Goal: Find contact information: Find contact information

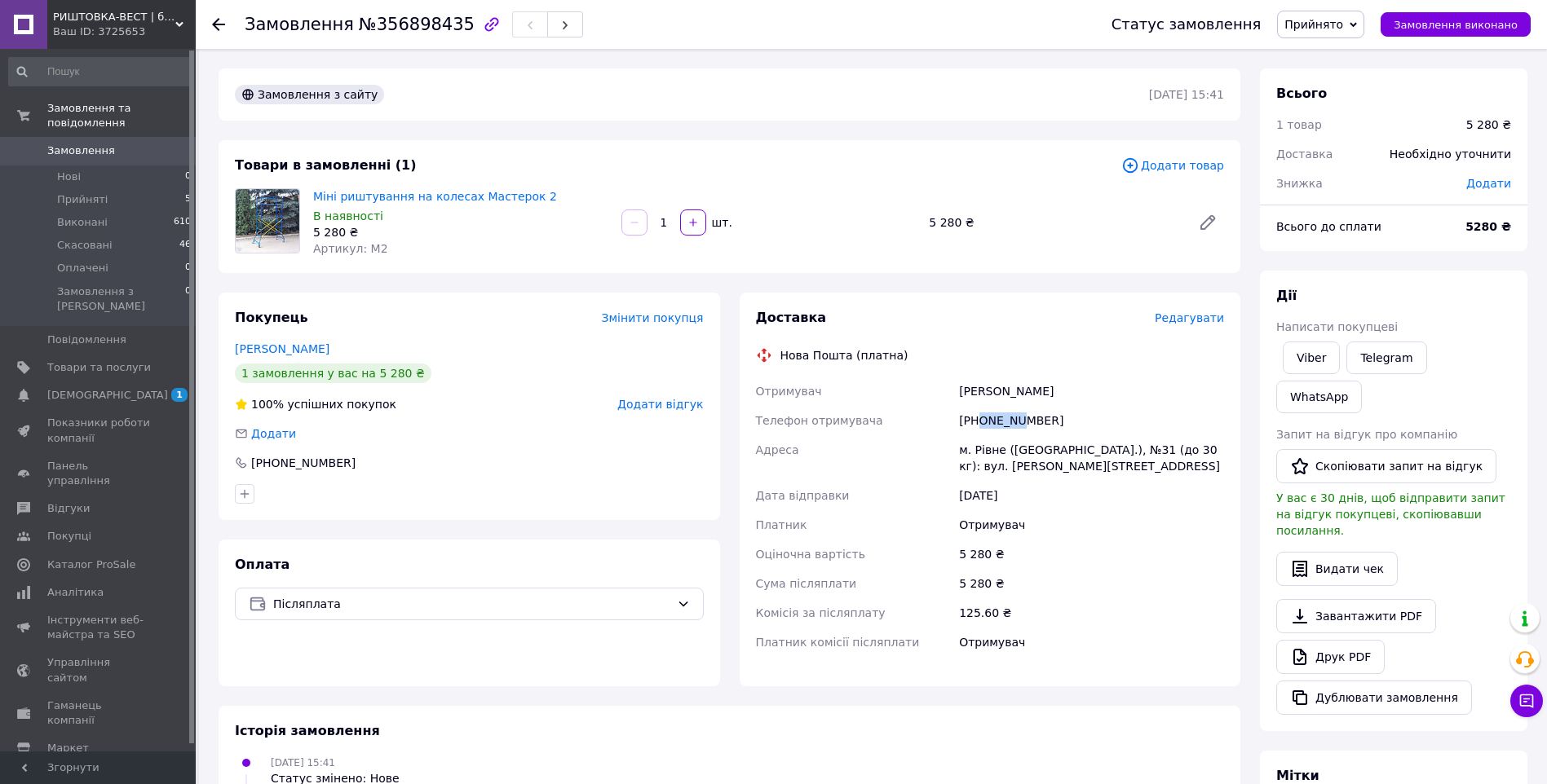
drag, startPoint x: 978, startPoint y: 423, endPoint x: 1014, endPoint y: 423, distance: 36.0
click at [1014, 423] on div "[PHONE_NUMBER]" at bounding box center [1091, 421] width 271 height 29
drag, startPoint x: 1014, startPoint y: 423, endPoint x: 1101, endPoint y: 401, distance: 89.7
click at [1101, 401] on div "[PERSON_NAME]" at bounding box center [1091, 391] width 271 height 29
click at [981, 414] on div "[PHONE_NUMBER]" at bounding box center [1091, 421] width 271 height 29
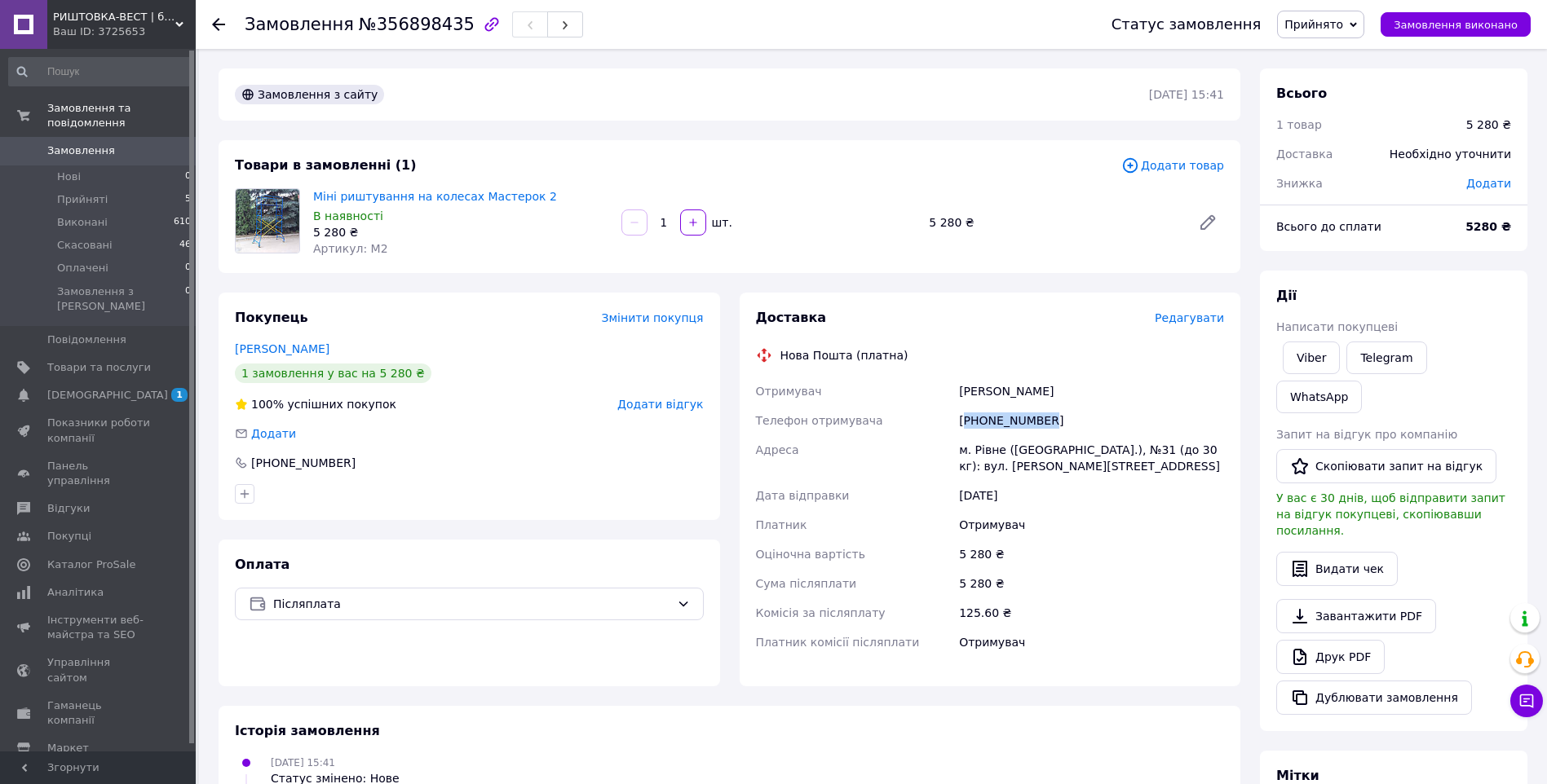
click at [981, 414] on div "[PHONE_NUMBER]" at bounding box center [1091, 421] width 271 height 29
copy div "380987561680"
click at [978, 391] on div "[PERSON_NAME]" at bounding box center [1091, 391] width 271 height 29
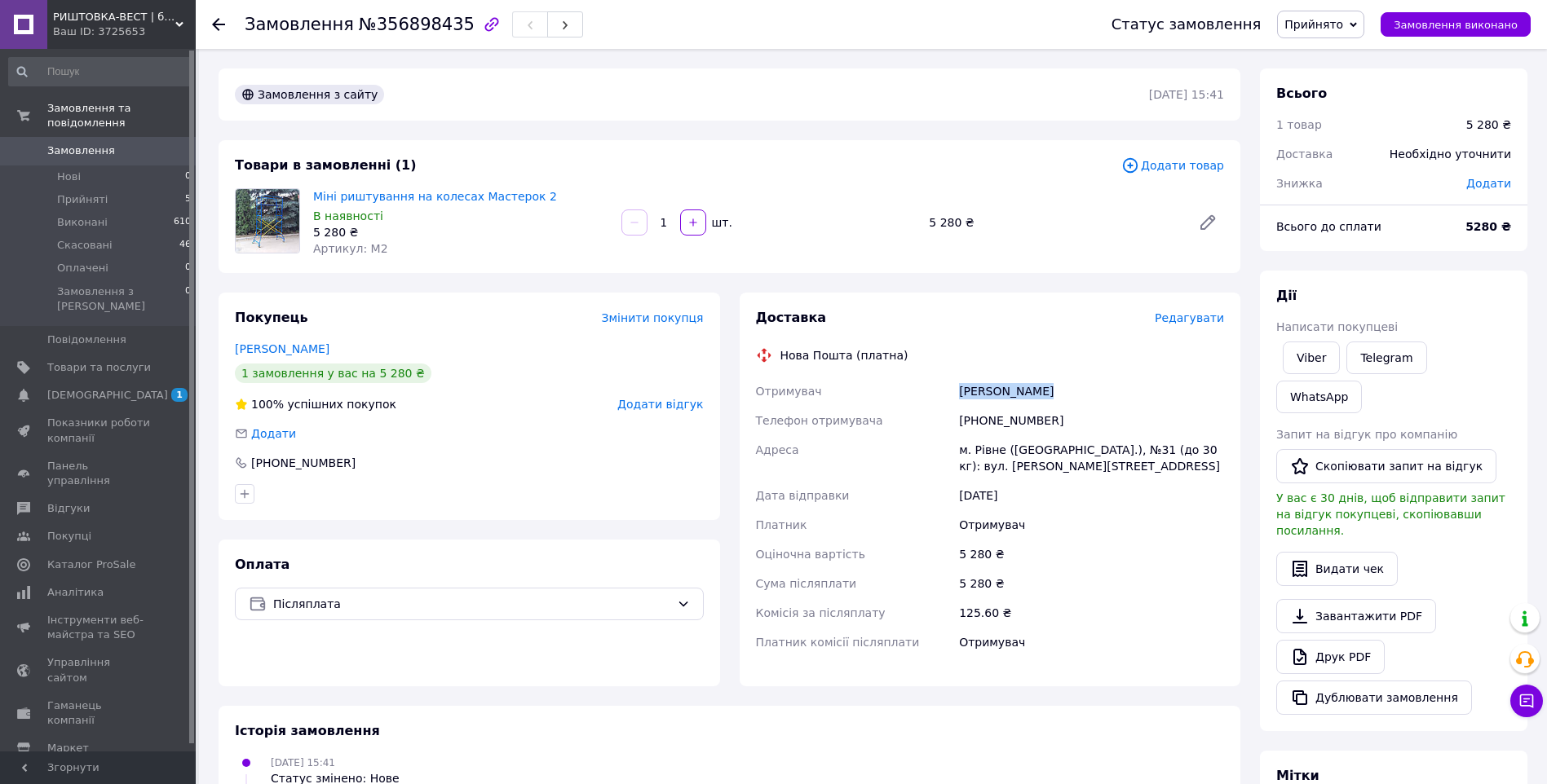
copy div "[PERSON_NAME]"
click at [250, 213] on img at bounding box center [268, 221] width 64 height 64
click at [506, 196] on link "Міні риштування на колесах Мастерок 2" at bounding box center [435, 197] width 244 height 13
click at [220, 28] on icon at bounding box center [219, 25] width 13 height 13
